Goal: Navigation & Orientation: Understand site structure

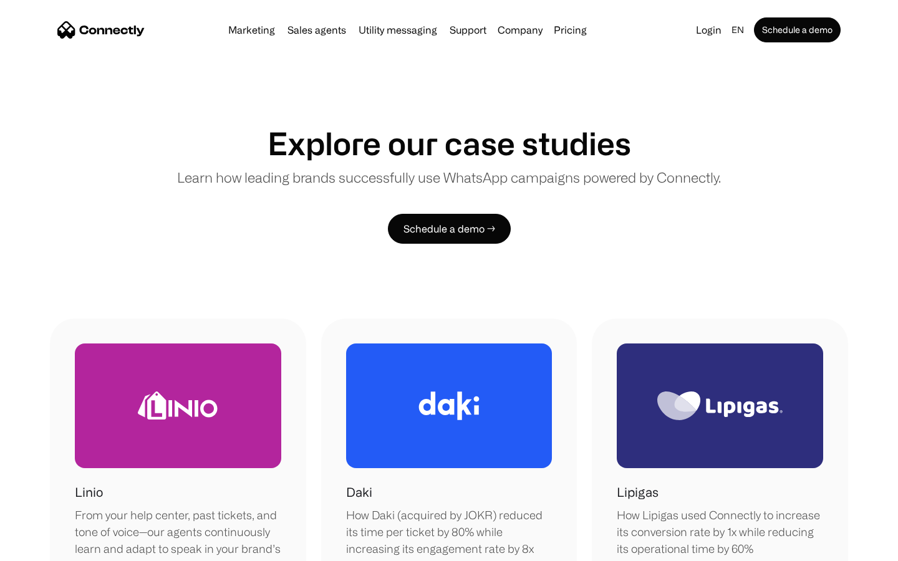
scroll to position [1052, 0]
